Goal: Obtain resource: Obtain resource

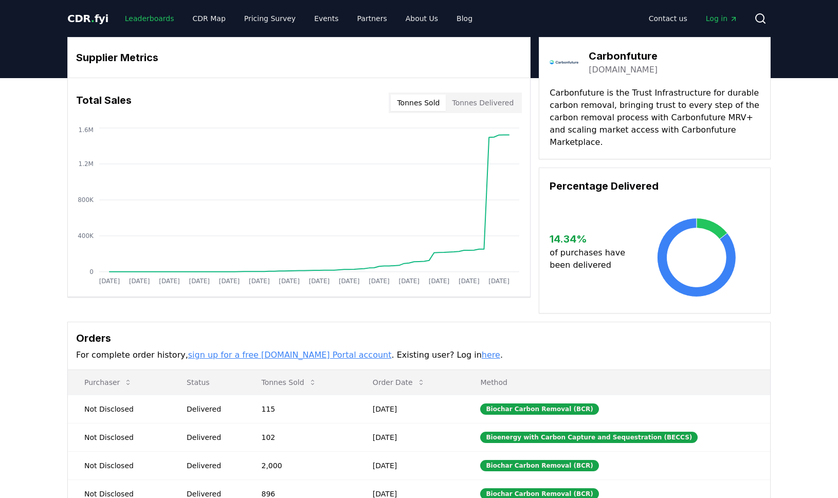
click at [148, 18] on link "Leaderboards" at bounding box center [150, 18] width 66 height 19
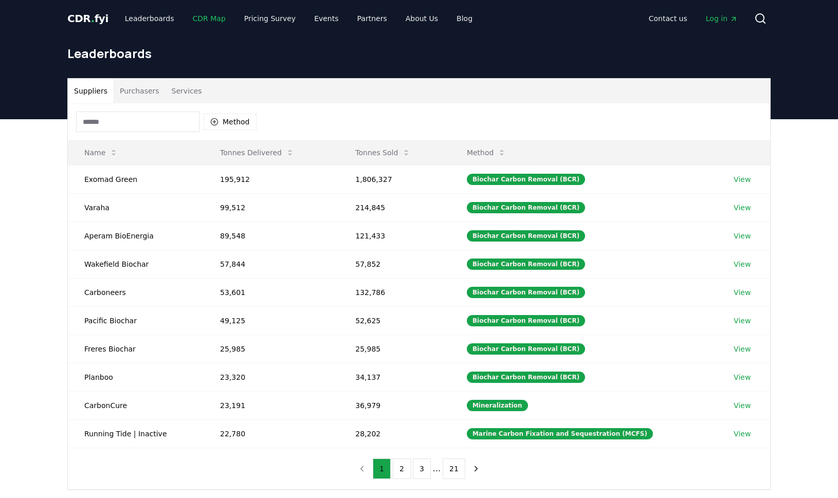
click at [200, 15] on link "CDR Map" at bounding box center [209, 18] width 49 height 19
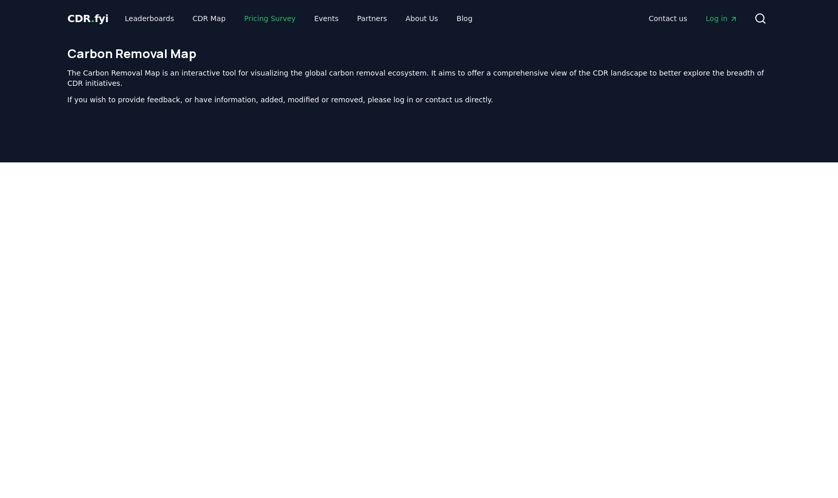
click at [260, 19] on link "Pricing Survey" at bounding box center [270, 18] width 68 height 19
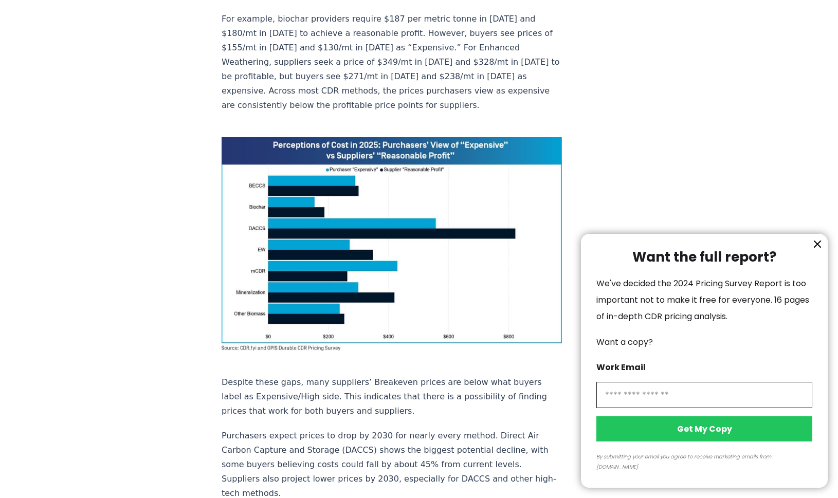
scroll to position [671, 0]
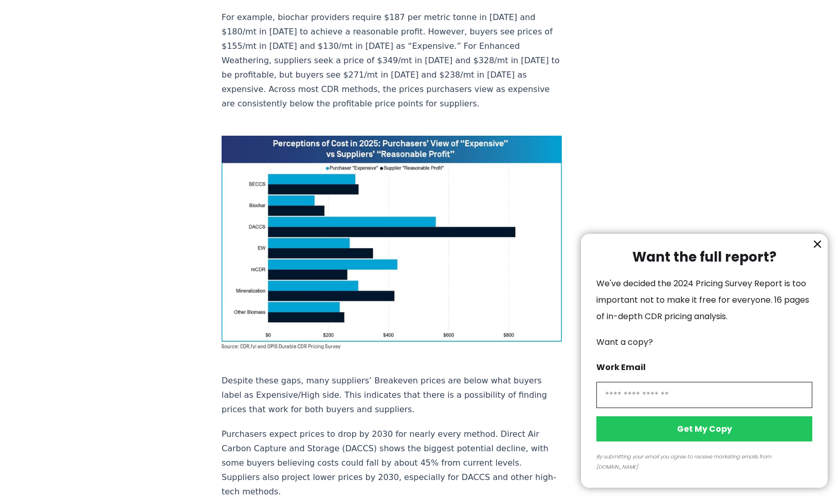
click at [636, 403] on input "information" at bounding box center [705, 395] width 216 height 26
drag, startPoint x: 669, startPoint y: 404, endPoint x: 676, endPoint y: 351, distance: 53.5
click at [669, 404] on input "**********" at bounding box center [705, 395] width 216 height 26
drag, startPoint x: 700, startPoint y: 409, endPoint x: 756, endPoint y: 319, distance: 106.5
click at [700, 408] on input "**********" at bounding box center [705, 395] width 216 height 26
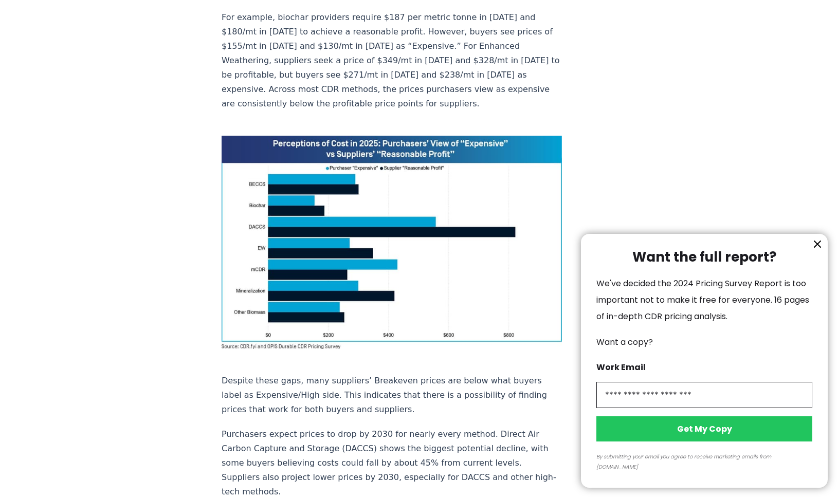
type input "**********"
click at [695, 442] on button "Get My Copy" at bounding box center [705, 429] width 216 height 25
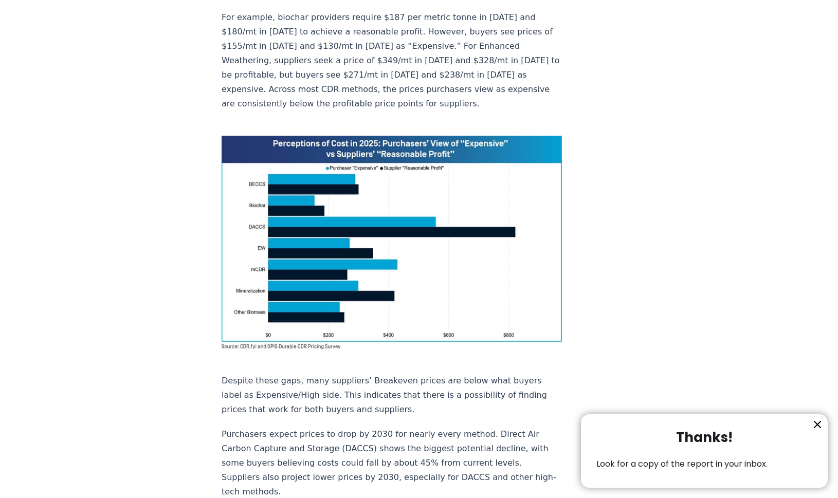
click at [819, 423] on icon "information" at bounding box center [818, 425] width 6 height 6
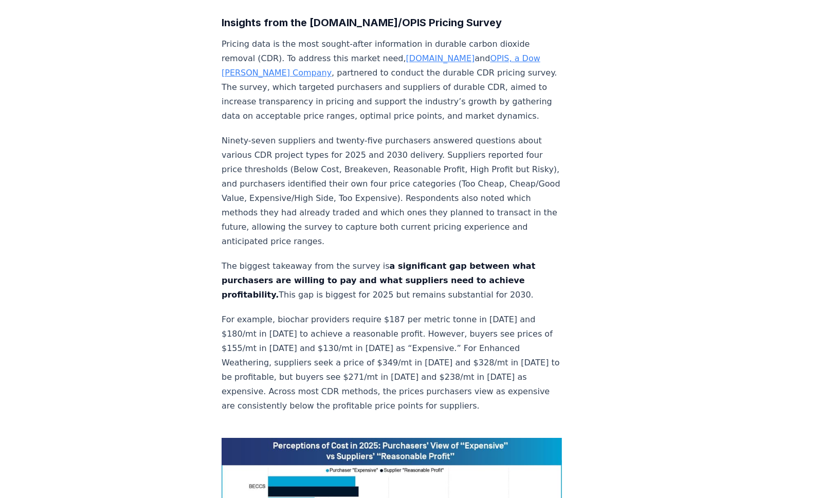
scroll to position [0, 0]
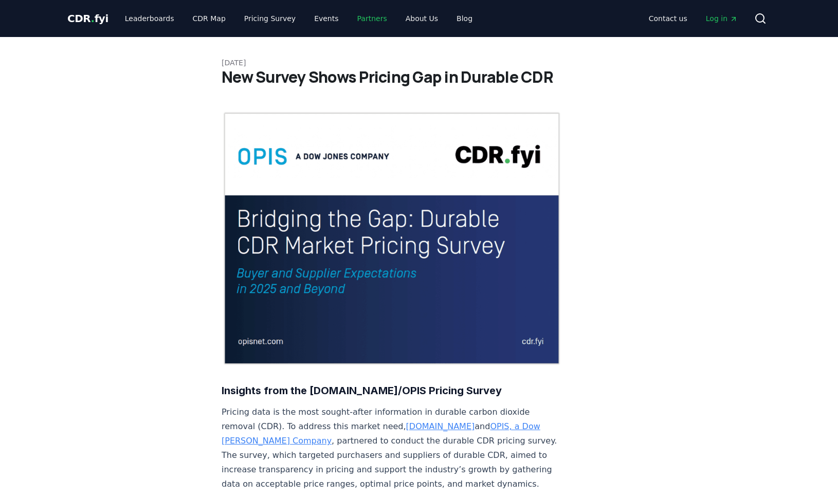
click at [362, 19] on link "Partners" at bounding box center [372, 18] width 46 height 19
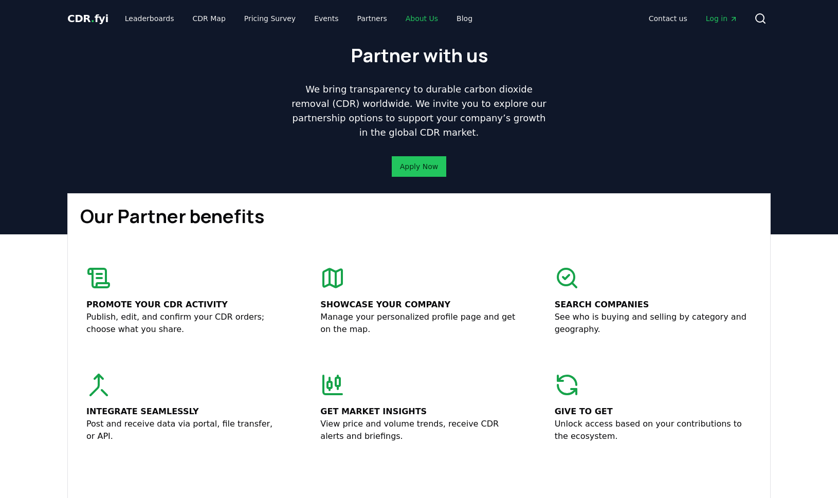
click at [410, 21] on link "About Us" at bounding box center [422, 18] width 49 height 19
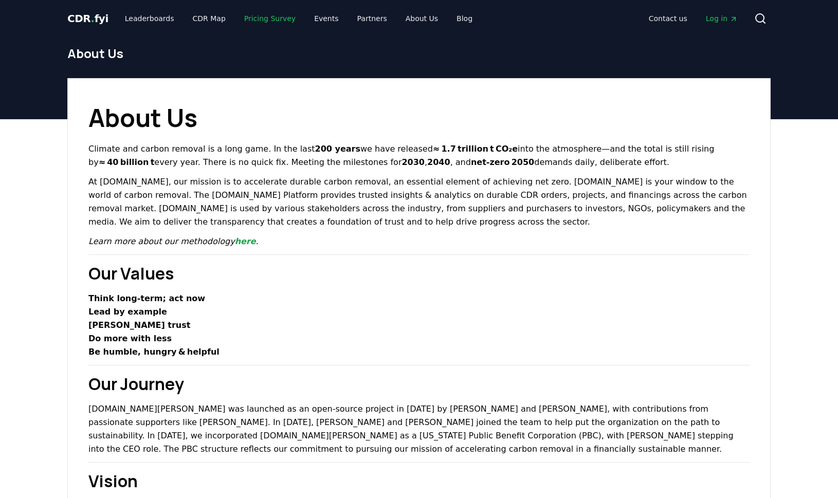
click at [241, 20] on link "Pricing Survey" at bounding box center [270, 18] width 68 height 19
